Goal: Information Seeking & Learning: Learn about a topic

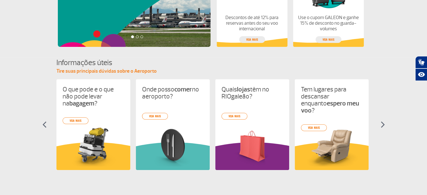
scroll to position [56, 0]
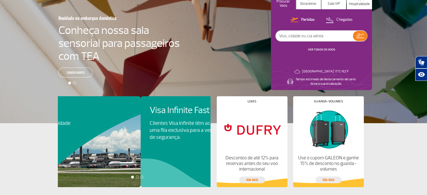
drag, startPoint x: 166, startPoint y: 140, endPoint x: 0, endPoint y: 125, distance: 166.8
click at [0, 125] on app-card-alimentacao "Relatório ESG Transparência e sustentabilidade guiando o nosso futuro. Visa Inf…" at bounding box center [213, 155] width 427 height 64
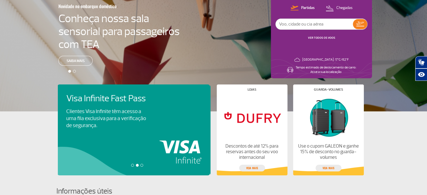
scroll to position [84, 0]
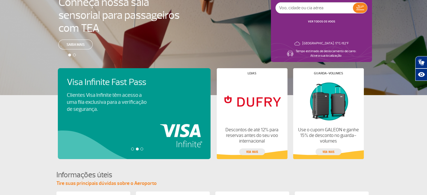
click at [34, 114] on app-card-alimentacao "Relatório ESG Transparência e sustentabilidade guiando o nosso futuro. Visa Inf…" at bounding box center [213, 127] width 427 height 64
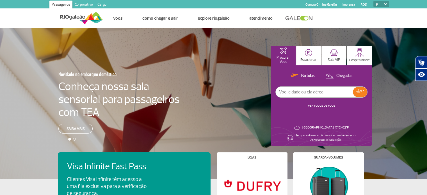
click at [163, 88] on h4 "Conheça nossa sala sensorial para passageiros com TEA" at bounding box center [118, 99] width 121 height 39
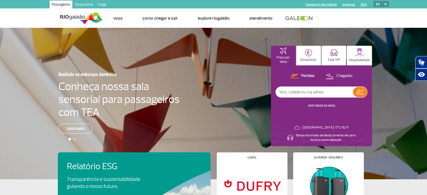
click at [82, 18] on img at bounding box center [81, 18] width 43 height 14
